Goal: Task Accomplishment & Management: Use online tool/utility

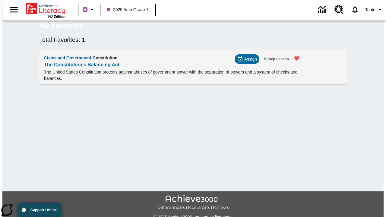
click at [250, 62] on span "Assign" at bounding box center [250, 59] width 13 height 6
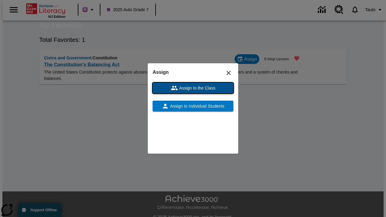
click at [193, 88] on span "Assign to the Class" at bounding box center [196, 88] width 37 height 6
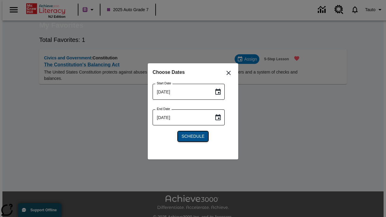
click at [193, 136] on span "Schedule" at bounding box center [193, 136] width 23 height 6
